Goal: Information Seeking & Learning: Learn about a topic

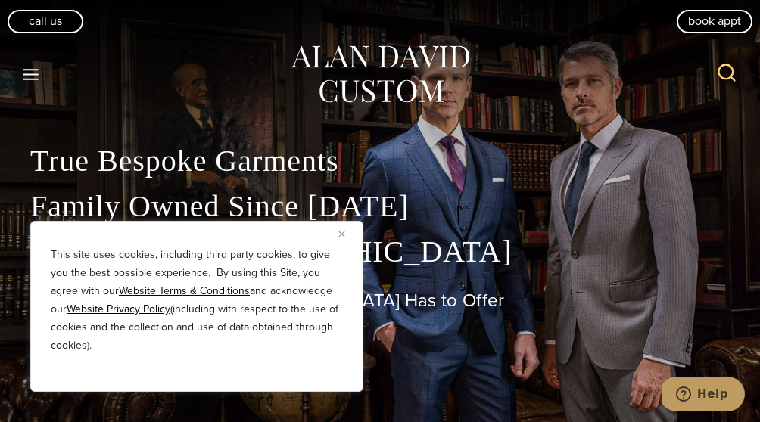
click at [346, 233] on button "Close" at bounding box center [347, 234] width 18 height 18
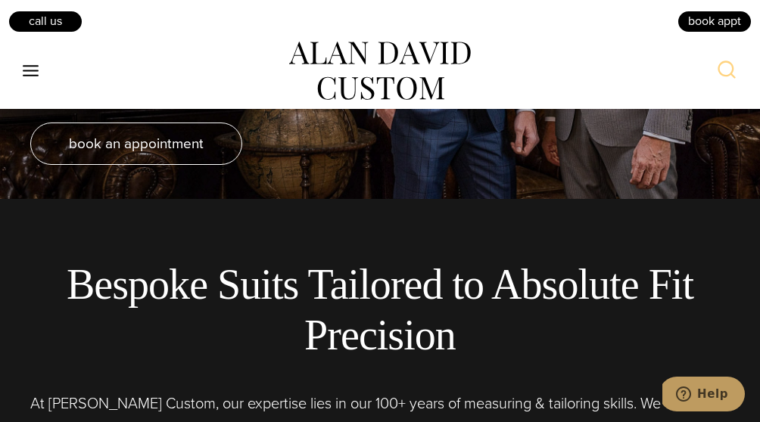
scroll to position [227, 0]
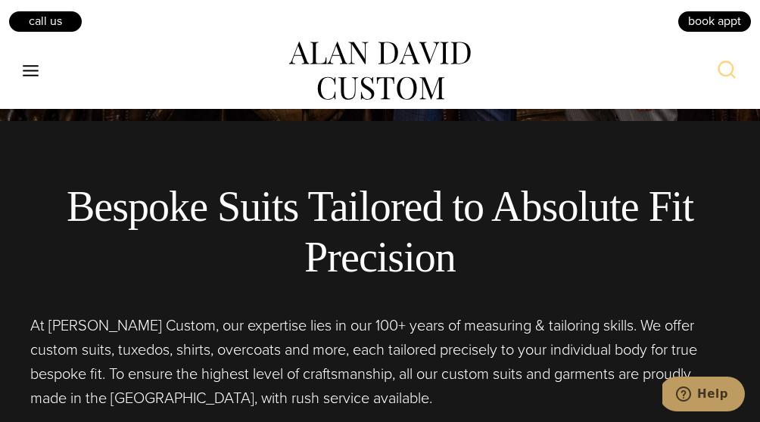
click at [528, 350] on p "At Alan David Custom, our expertise lies in our 100+ years of measuring & tailo…" at bounding box center [379, 361] width 699 height 97
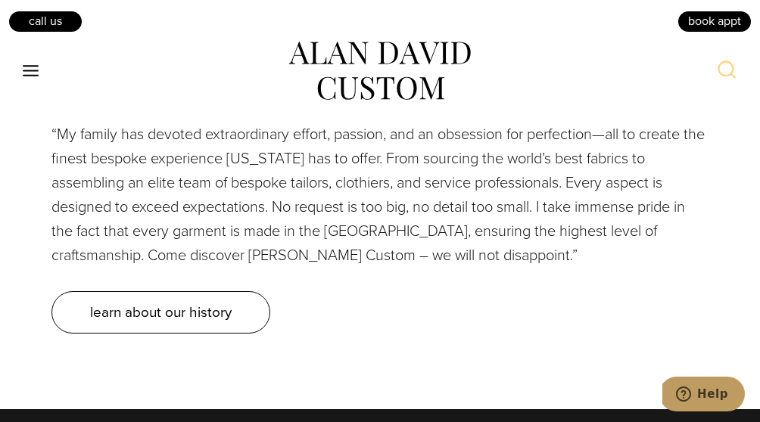
scroll to position [6127, 0]
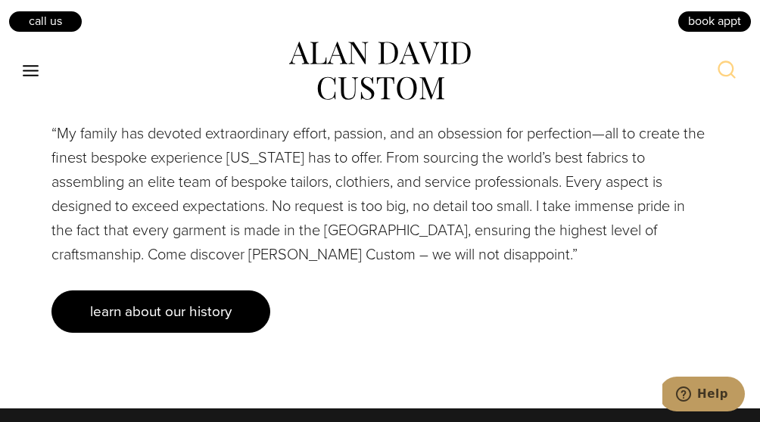
click at [196, 300] on span "learn about our history" at bounding box center [160, 311] width 141 height 22
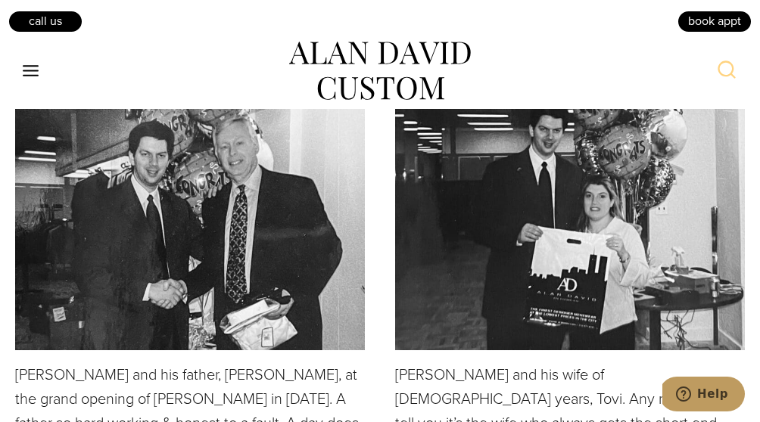
scroll to position [3039, 0]
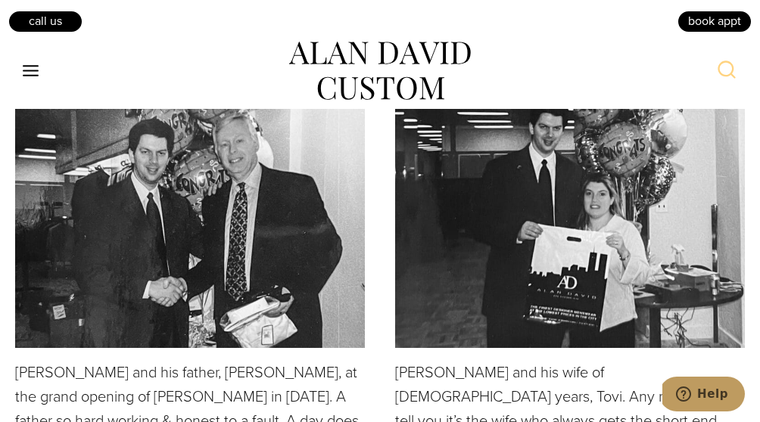
click at [585, 334] on div "Alan and his wife of 30 years, Tovi. Any retailer will tell you it’s the wife w…" at bounding box center [570, 273] width 350 height 463
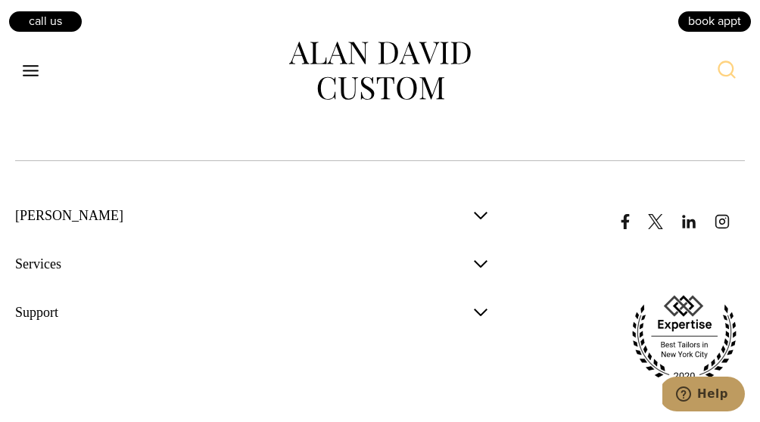
scroll to position [5391, 0]
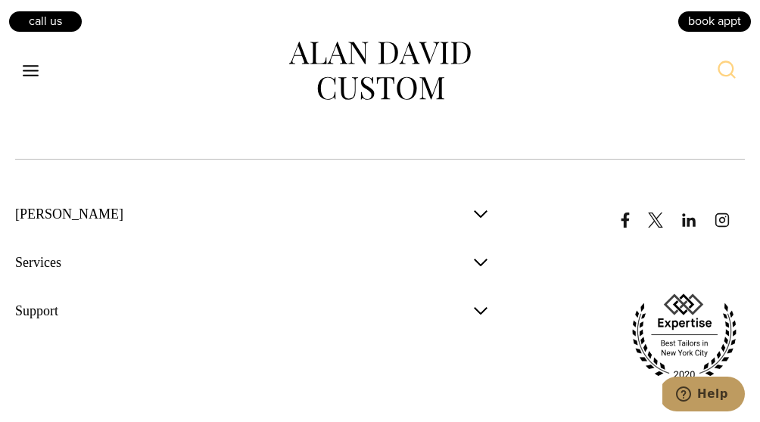
click at [484, 253] on span "button" at bounding box center [480, 262] width 18 height 18
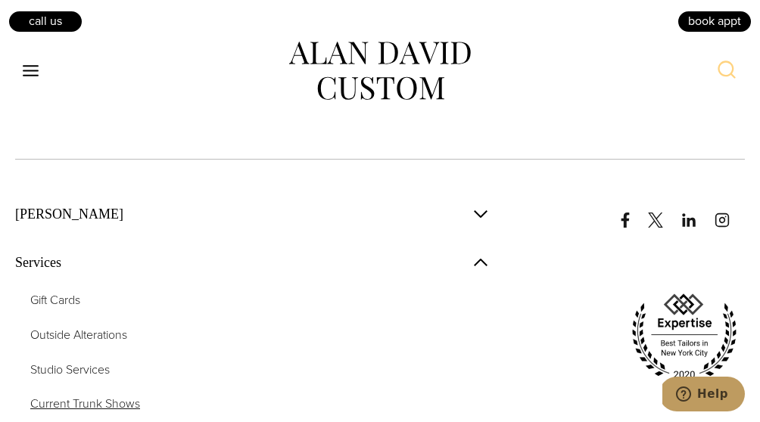
click at [131, 395] on span "Current Trunk Shows" at bounding box center [85, 403] width 110 height 17
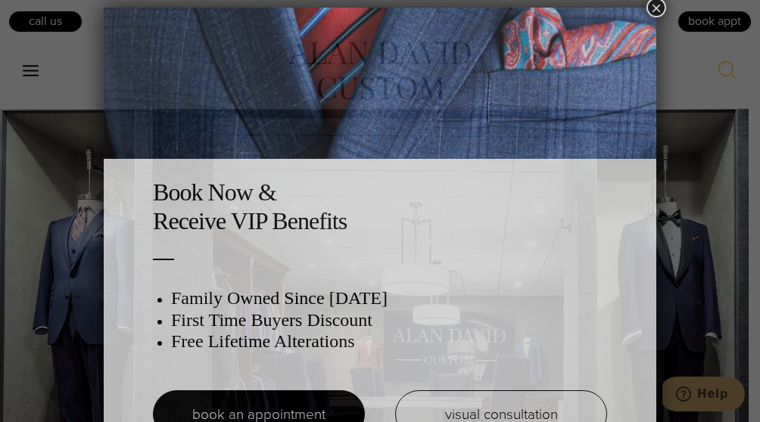
scroll to position [8, 0]
